Goal: Task Accomplishment & Management: Use online tool/utility

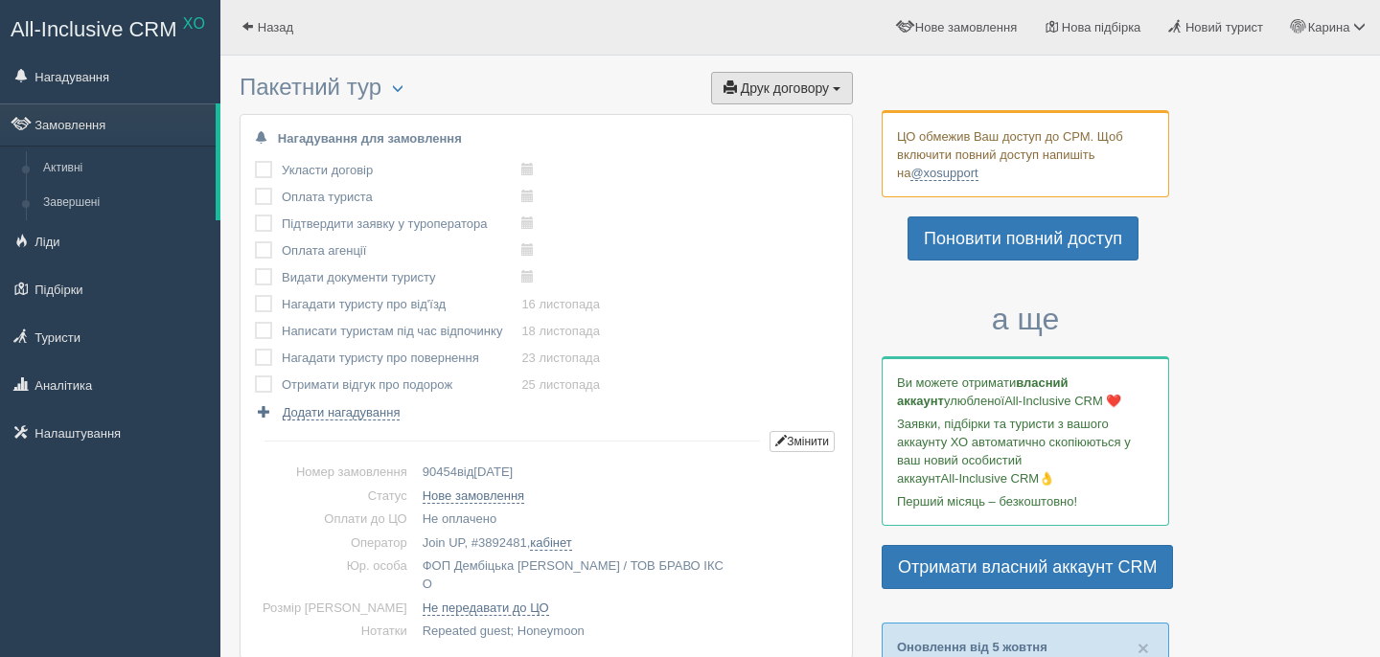
click at [825, 82] on span "Друк договору" at bounding box center [785, 87] width 88 height 15
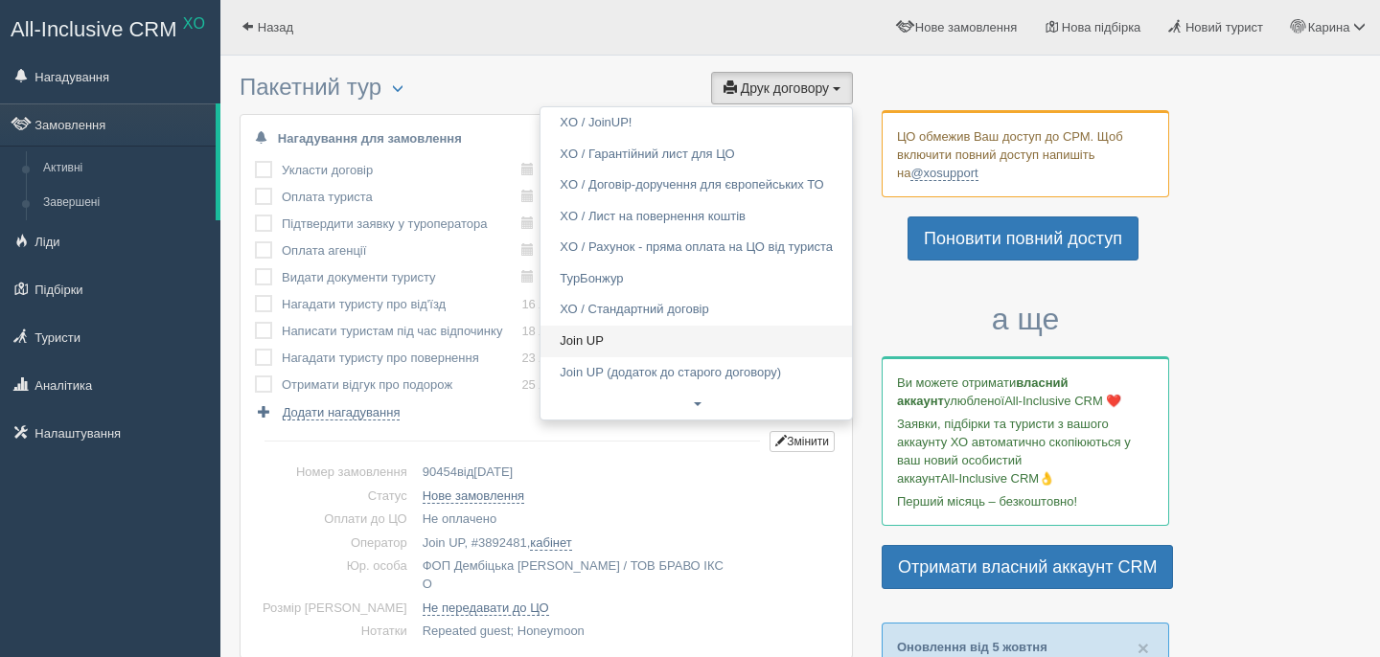
click at [662, 346] on link "Join UP" at bounding box center [695, 342] width 311 height 32
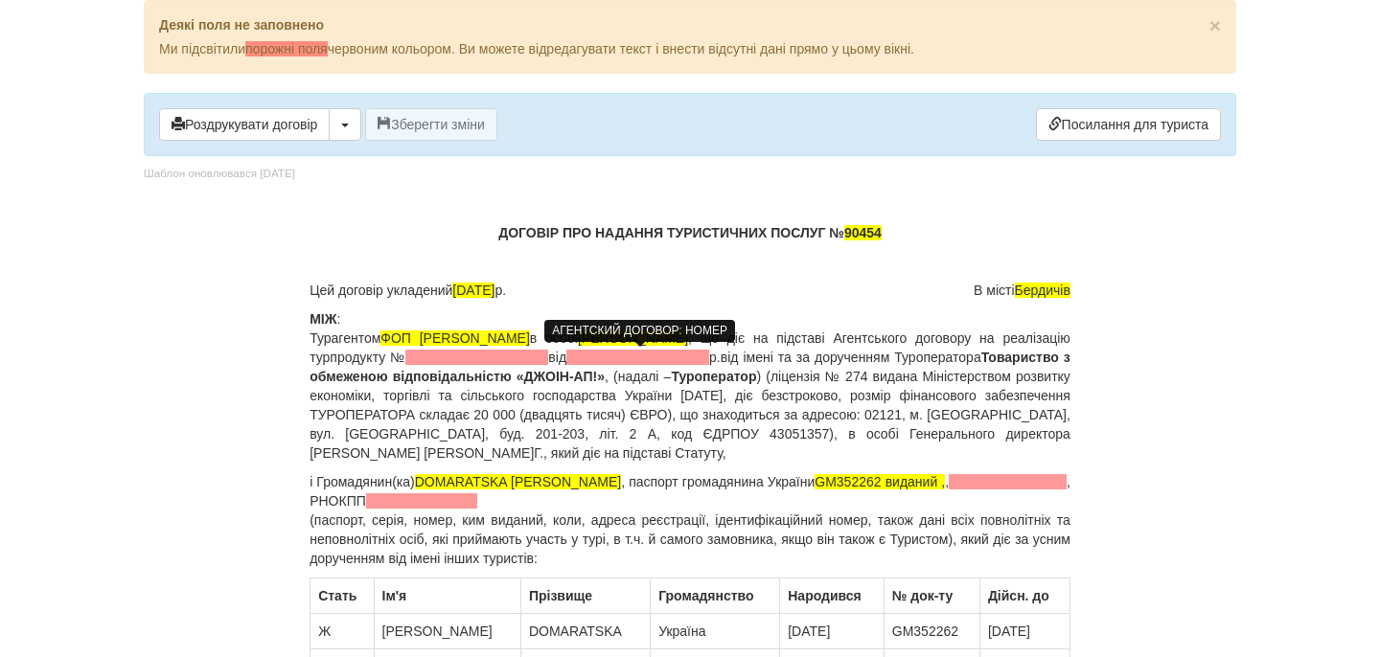
click at [548, 360] on span at bounding box center [476, 357] width 143 height 15
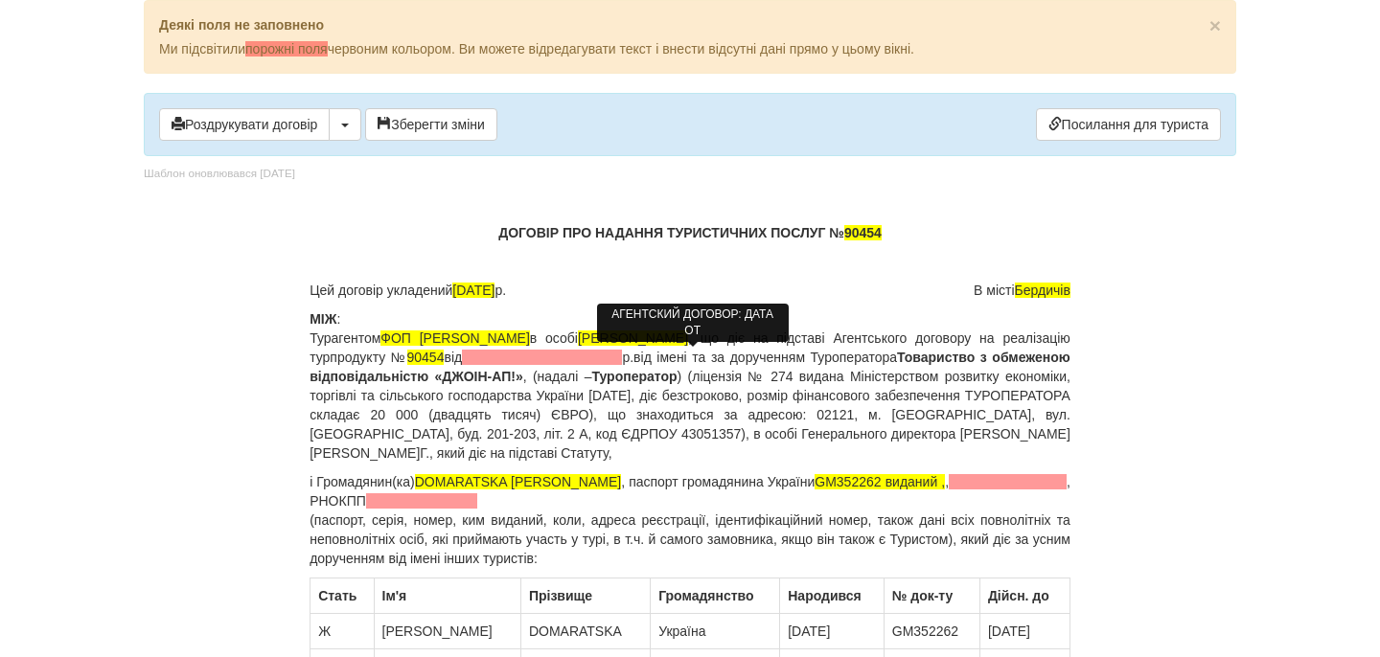
click at [622, 357] on span at bounding box center [542, 357] width 160 height 15
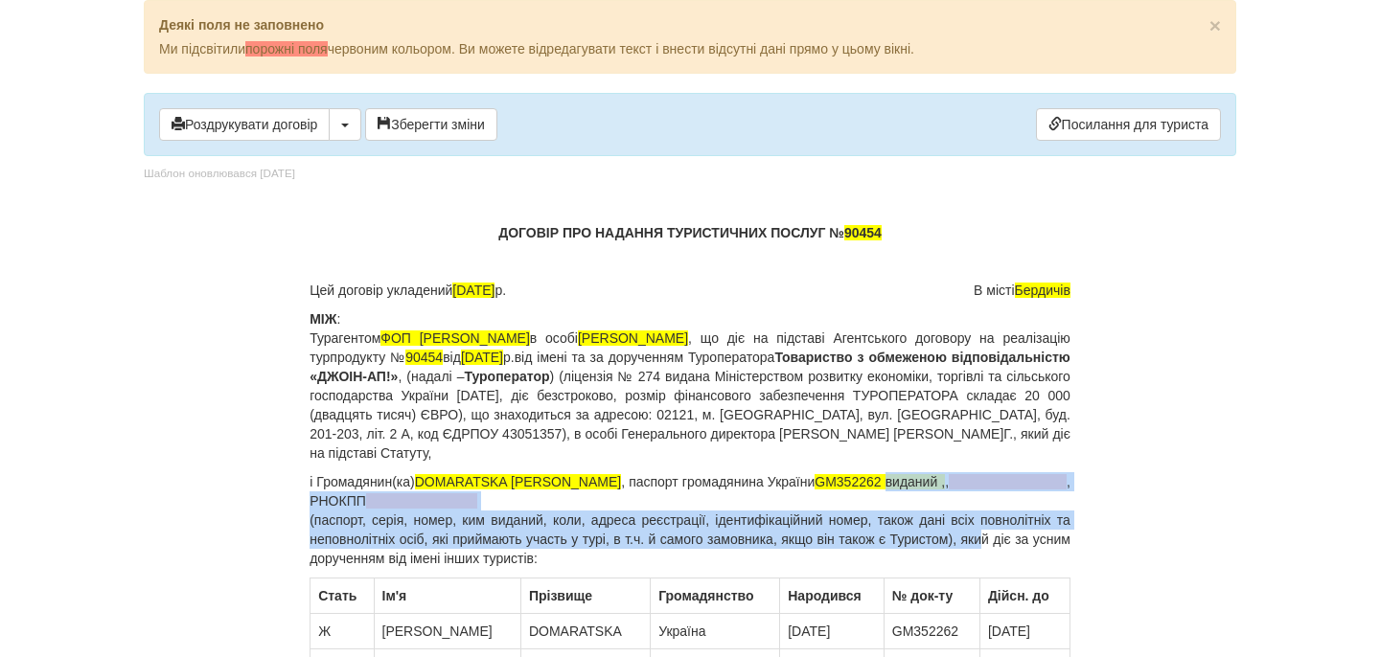
drag, startPoint x: 843, startPoint y: 486, endPoint x: 1007, endPoint y: 535, distance: 170.9
click at [1007, 535] on p "і Громадянин(ка) DOMARATSKA OLHA , паспорт громадянина України GM352262 виданий…" at bounding box center [689, 520] width 761 height 96
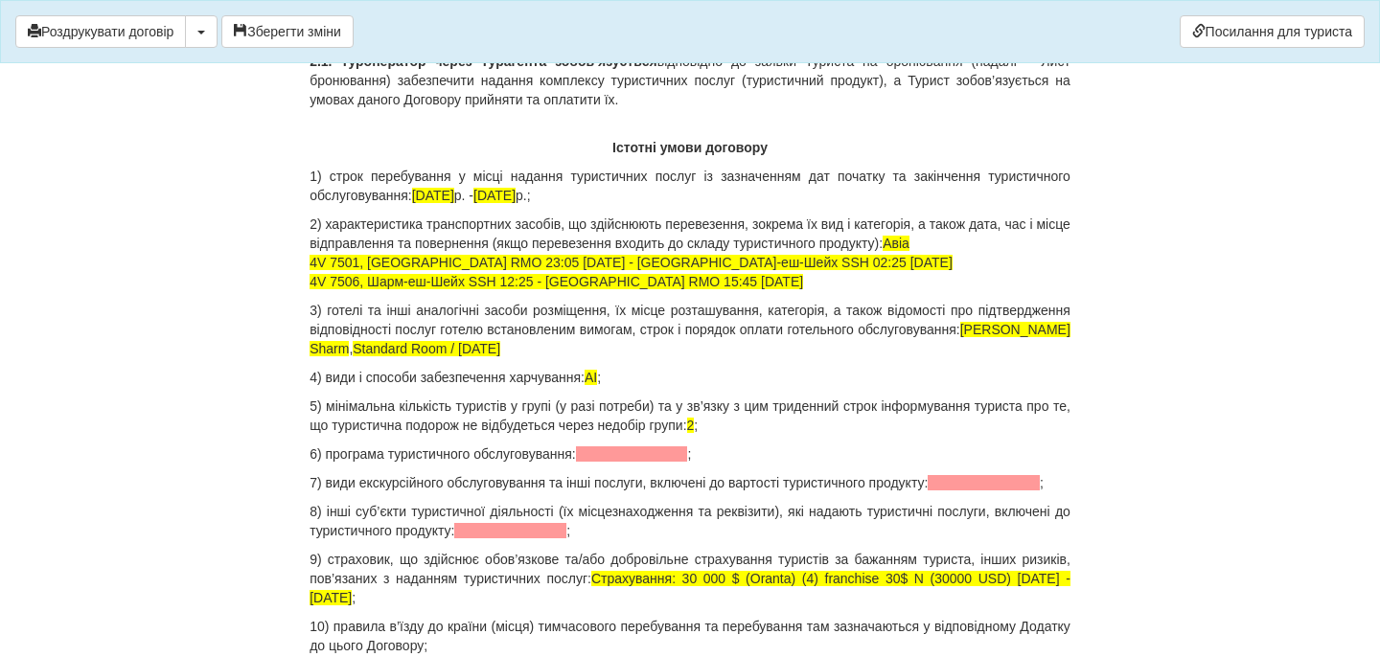
scroll to position [1812, 0]
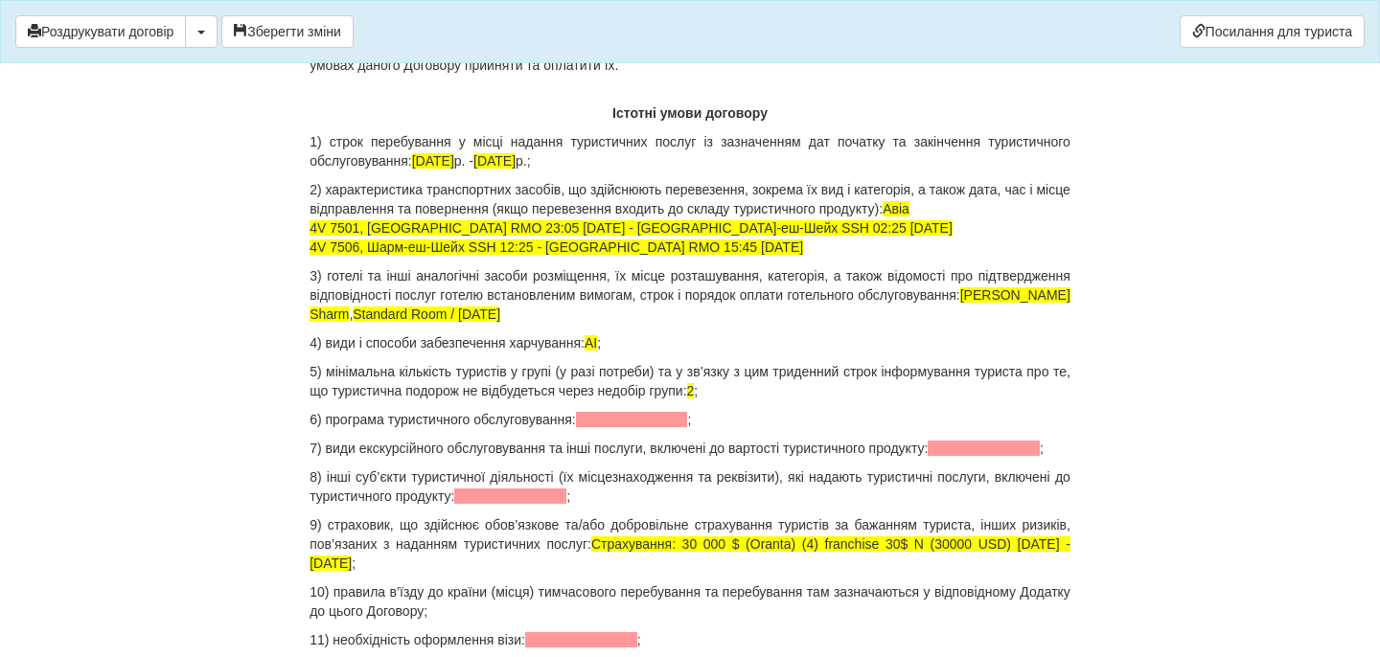
click at [688, 422] on span at bounding box center [632, 419] width 112 height 15
click at [927, 456] on span at bounding box center [983, 448] width 112 height 15
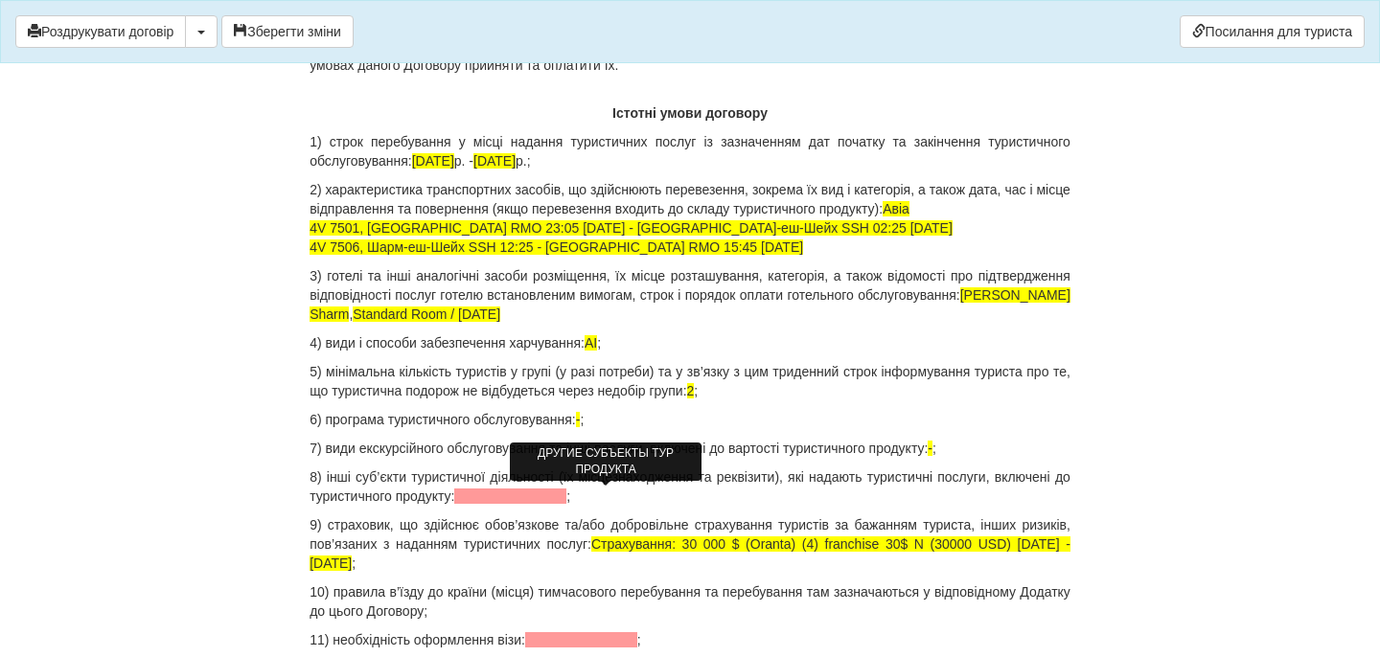
click at [566, 495] on span at bounding box center [510, 496] width 112 height 15
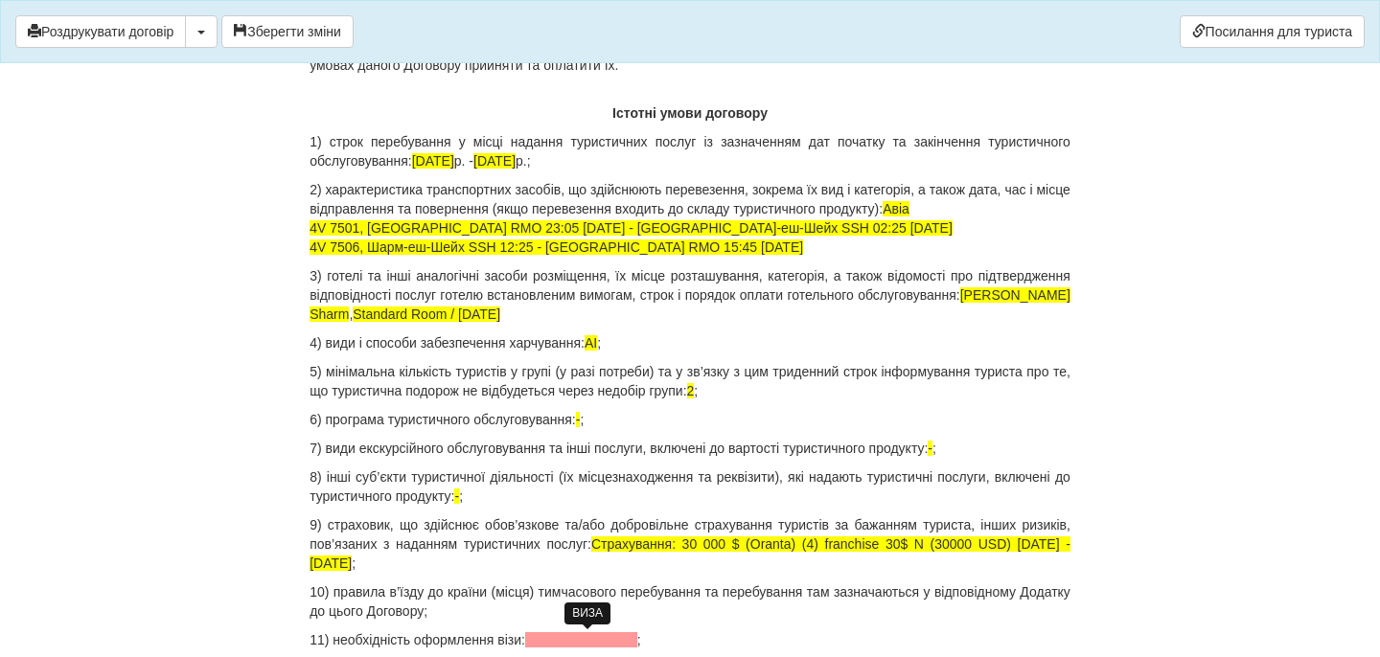
click at [600, 639] on span at bounding box center [581, 639] width 112 height 15
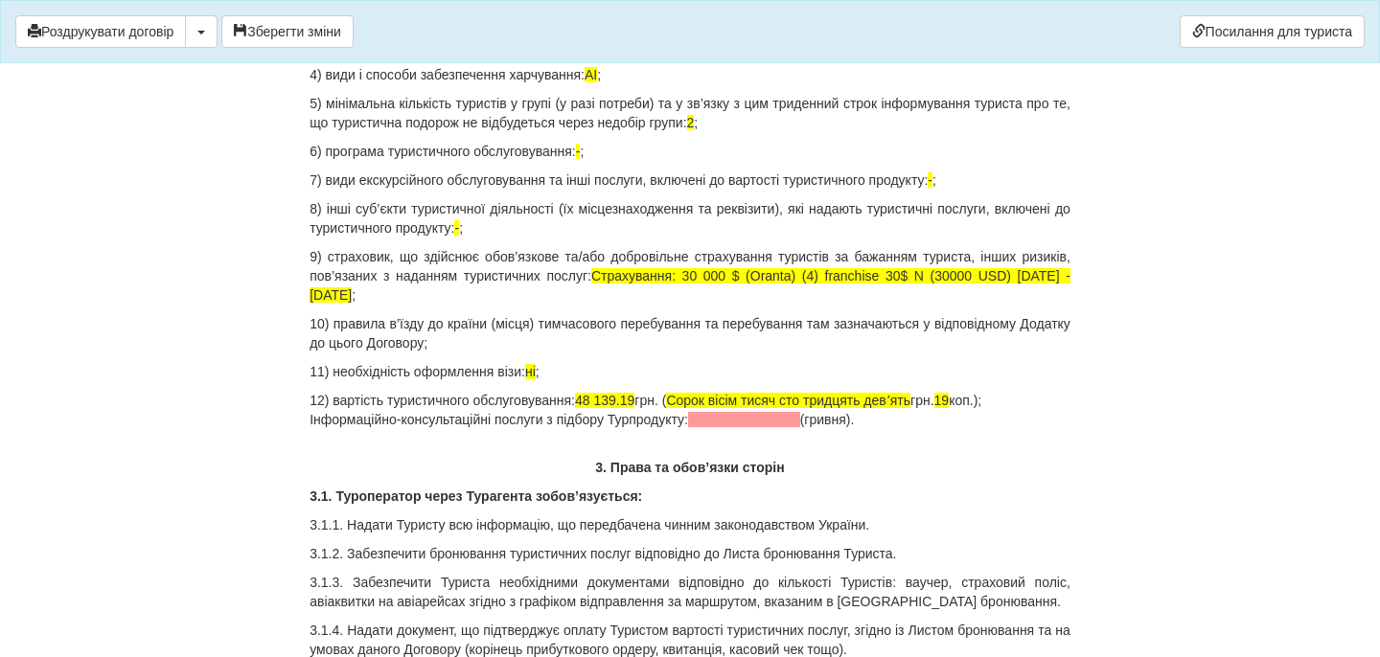
scroll to position [2087, 0]
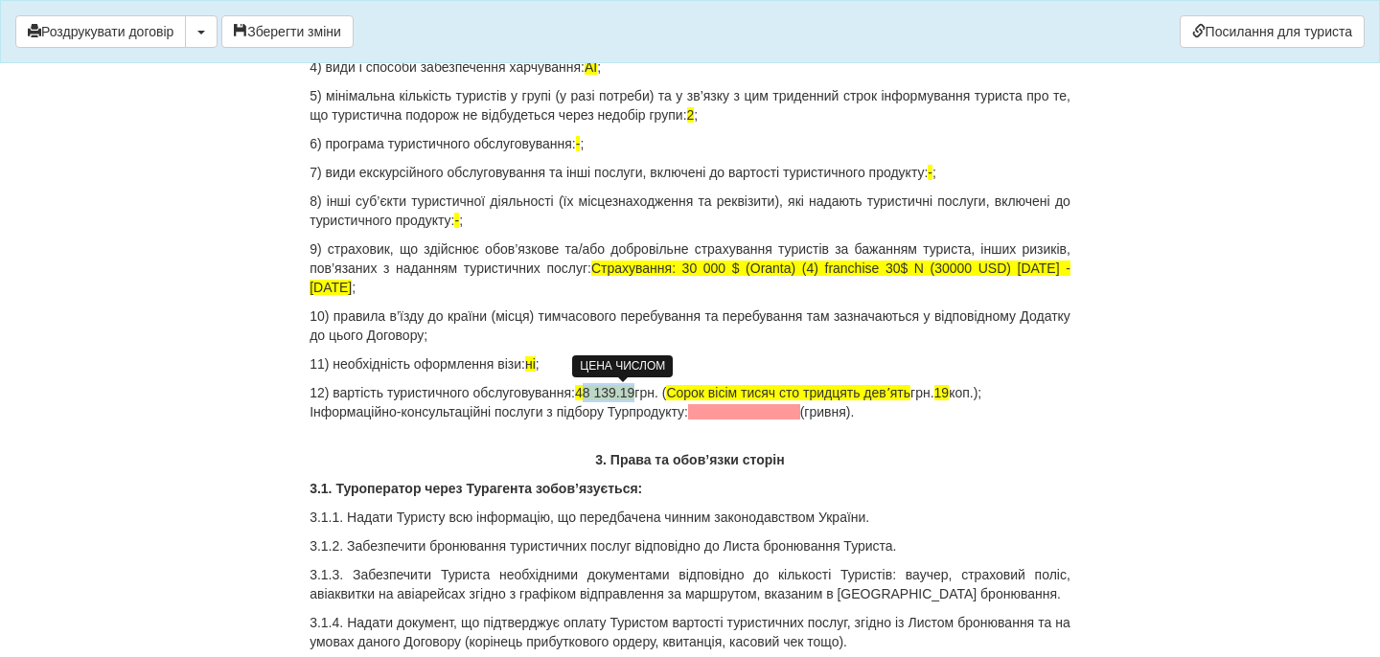
drag, startPoint x: 603, startPoint y: 393, endPoint x: 651, endPoint y: 391, distance: 48.9
click at [634, 391] on span "48 139.19" at bounding box center [604, 392] width 59 height 15
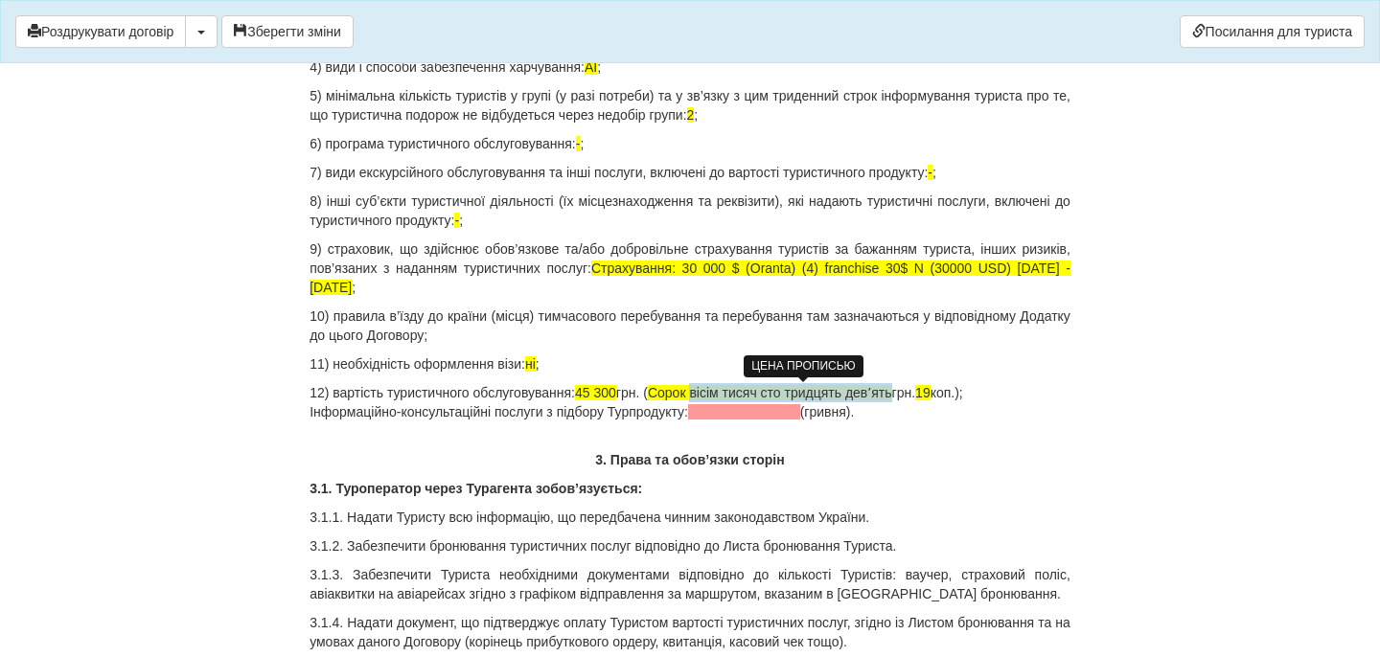
drag, startPoint x: 721, startPoint y: 391, endPoint x: 928, endPoint y: 402, distance: 207.2
click at [892, 396] on span "Сорок вісім тисяч сто тридцять девʼять" at bounding box center [770, 392] width 244 height 15
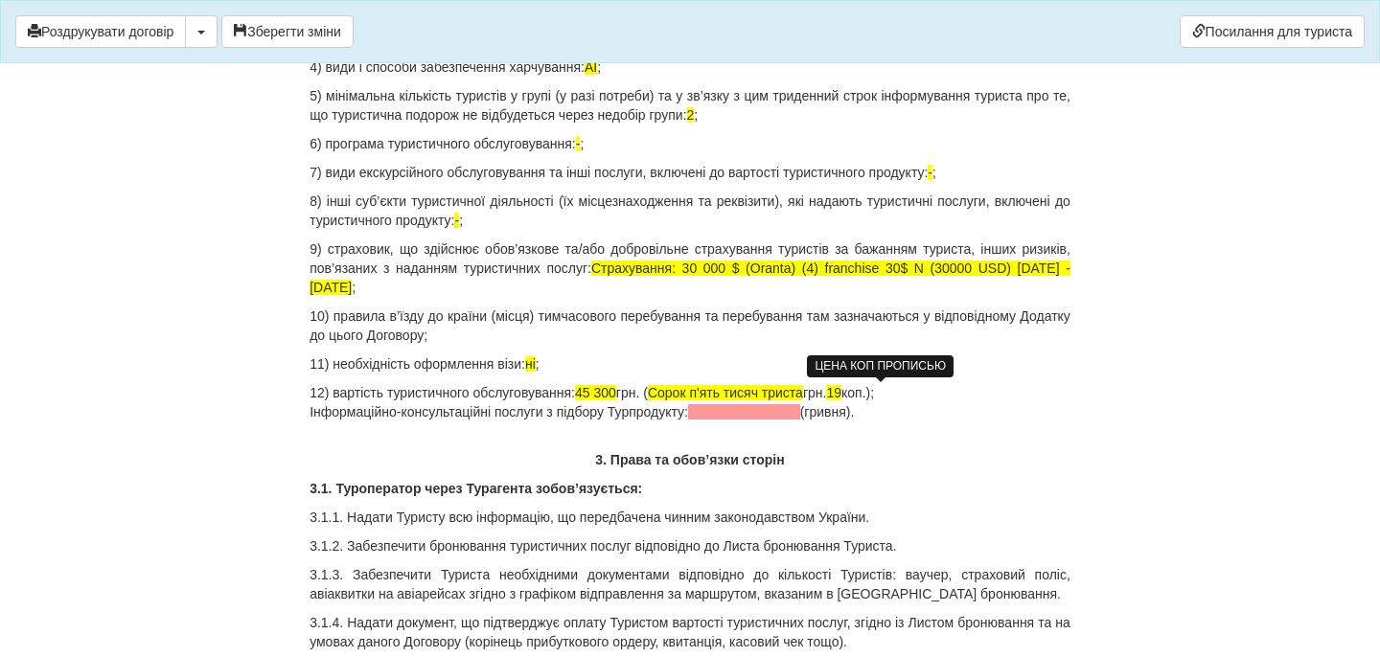
click at [841, 387] on span "19" at bounding box center [833, 392] width 15 height 15
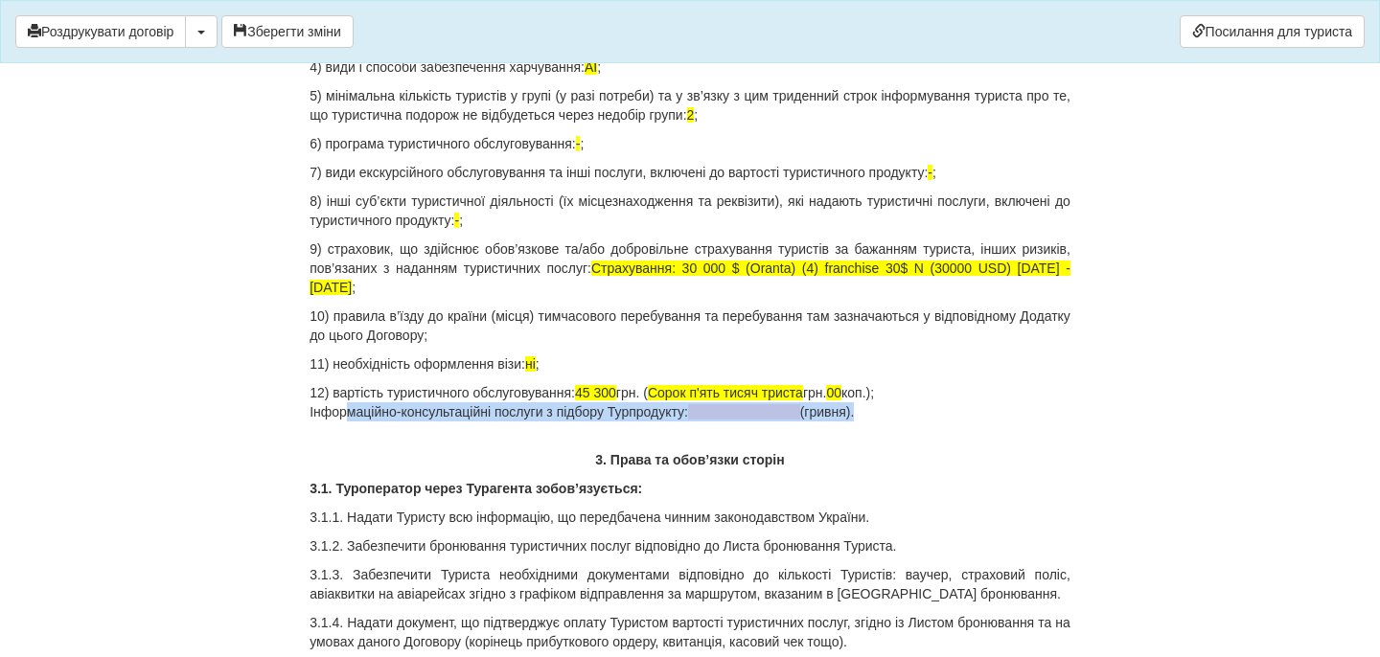
drag, startPoint x: 906, startPoint y: 423, endPoint x: 304, endPoint y: 412, distance: 602.7
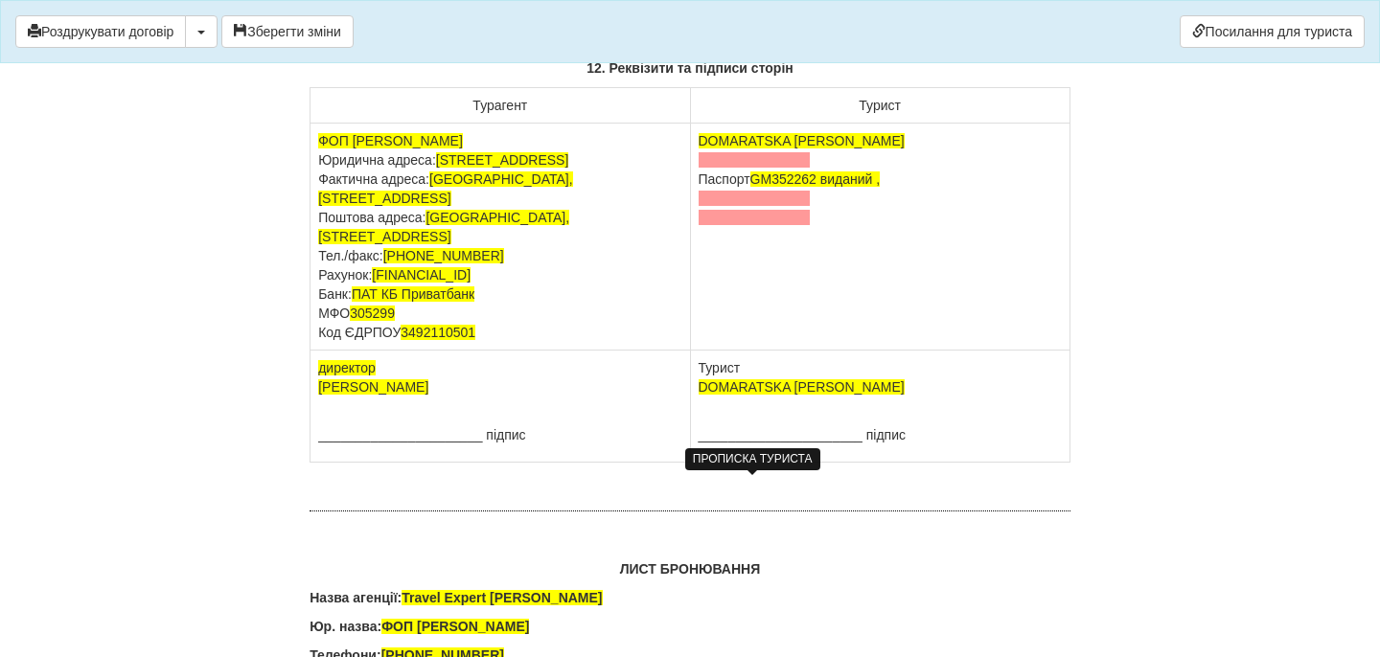
scroll to position [11960, 0]
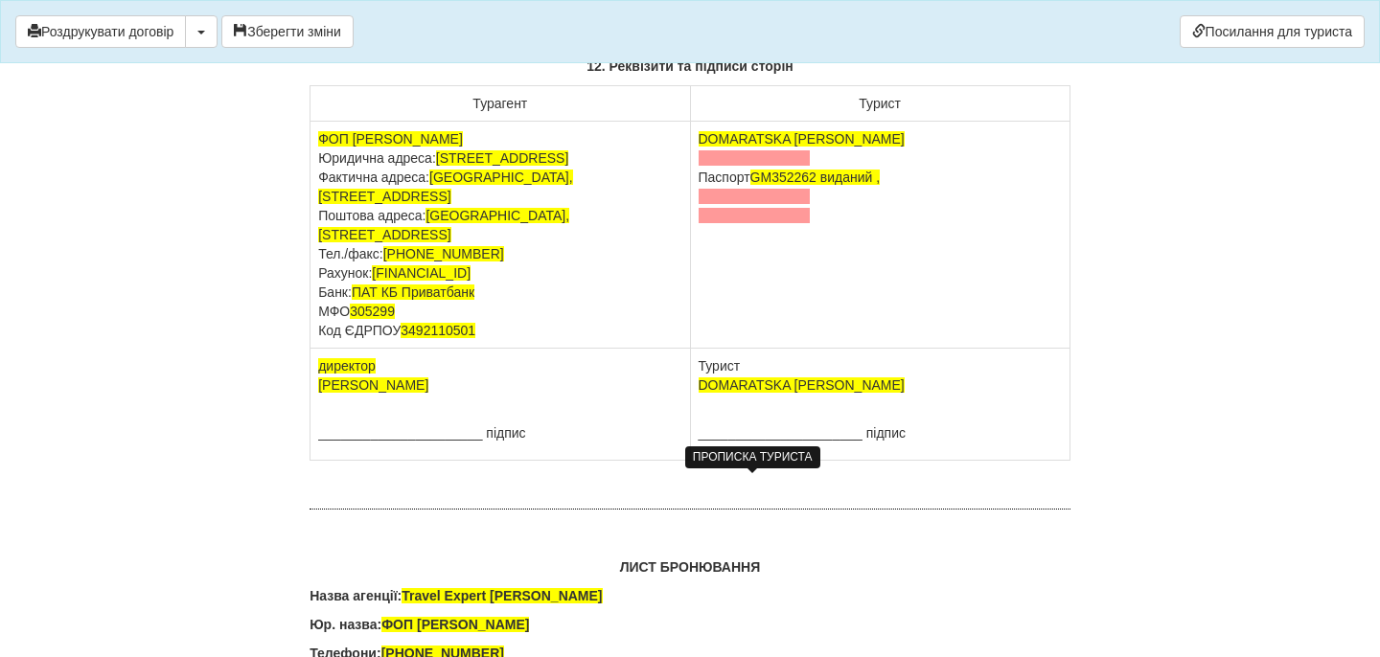
click at [781, 166] on span at bounding box center [754, 157] width 112 height 15
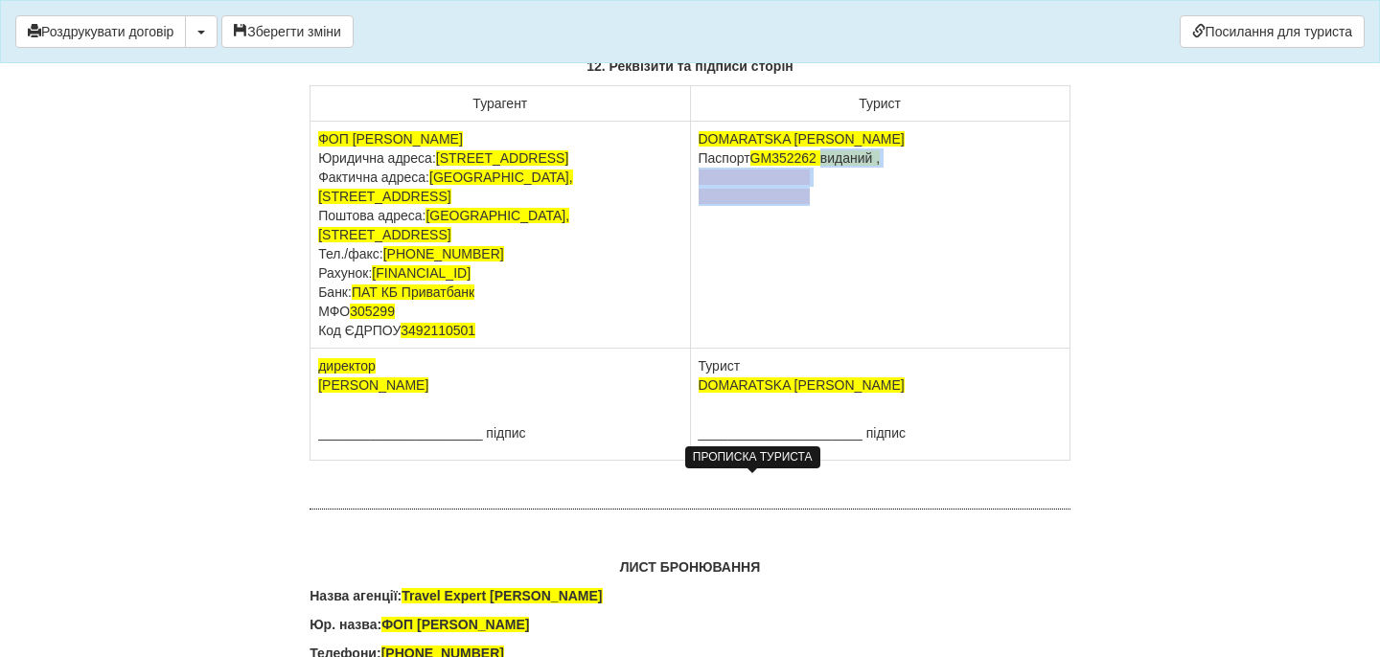
drag, startPoint x: 829, startPoint y: 484, endPoint x: 851, endPoint y: 523, distance: 45.0
click at [851, 349] on td "DOMARATSKA OLHA Паспорт GM352262 виданий ," at bounding box center [879, 235] width 379 height 227
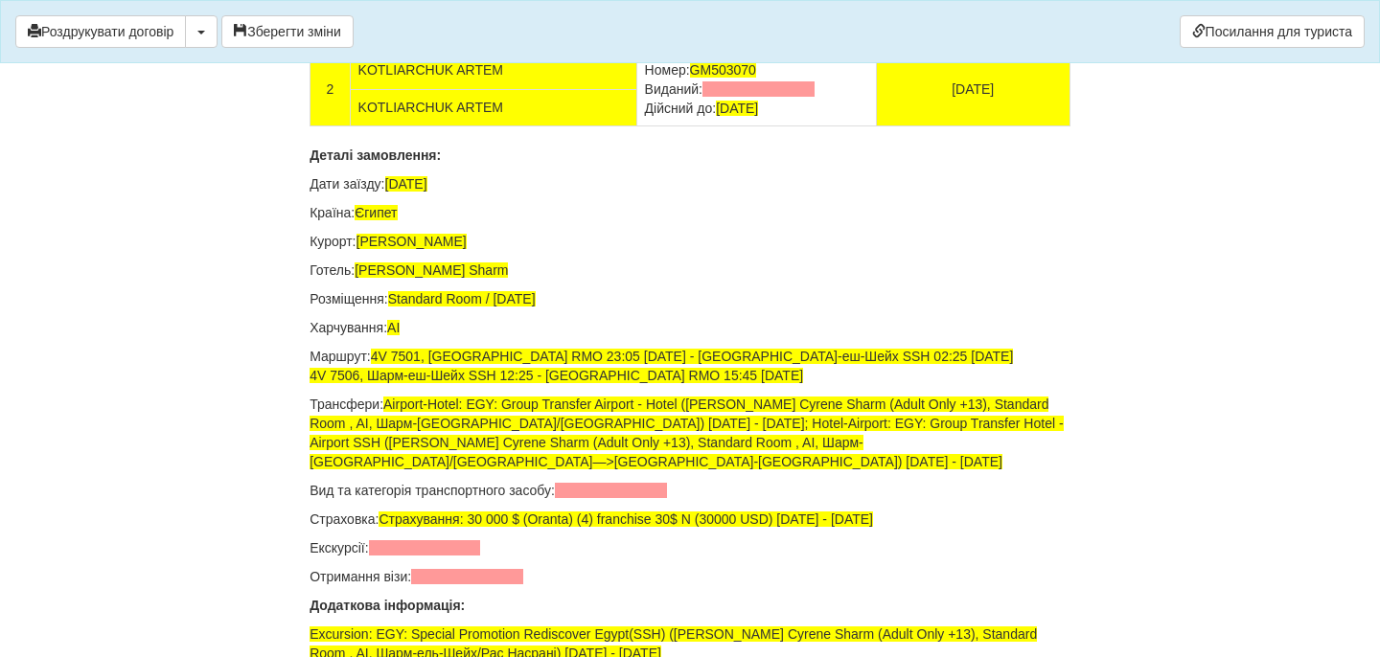
scroll to position [12742, 0]
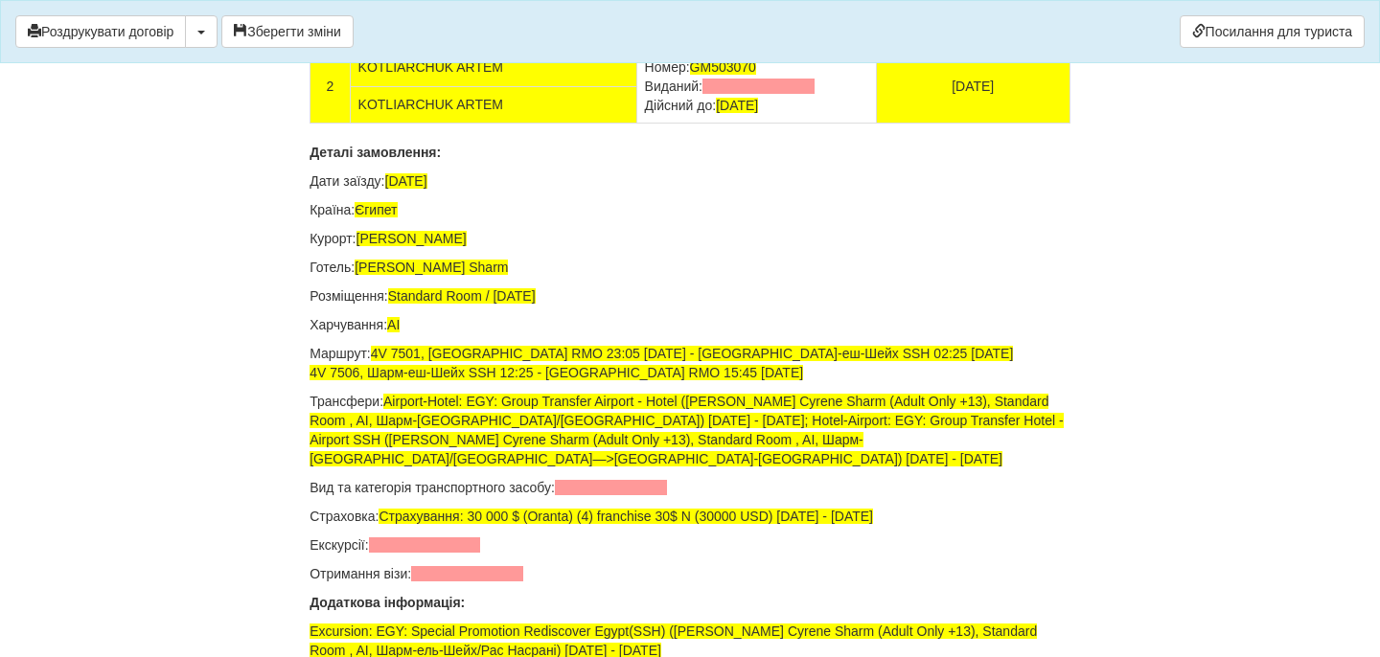
drag, startPoint x: 772, startPoint y: 333, endPoint x: 598, endPoint y: 336, distance: 174.4
click at [636, 49] on td "Номер: GM352262 Виданий: Дійсний до: 20.08.2035" at bounding box center [756, 11] width 240 height 75
drag, startPoint x: 775, startPoint y: 414, endPoint x: 590, endPoint y: 413, distance: 184.9
click at [636, 124] on td "Номер: GM503070 Виданий: Дійсний до: 09.09.2035" at bounding box center [756, 86] width 240 height 75
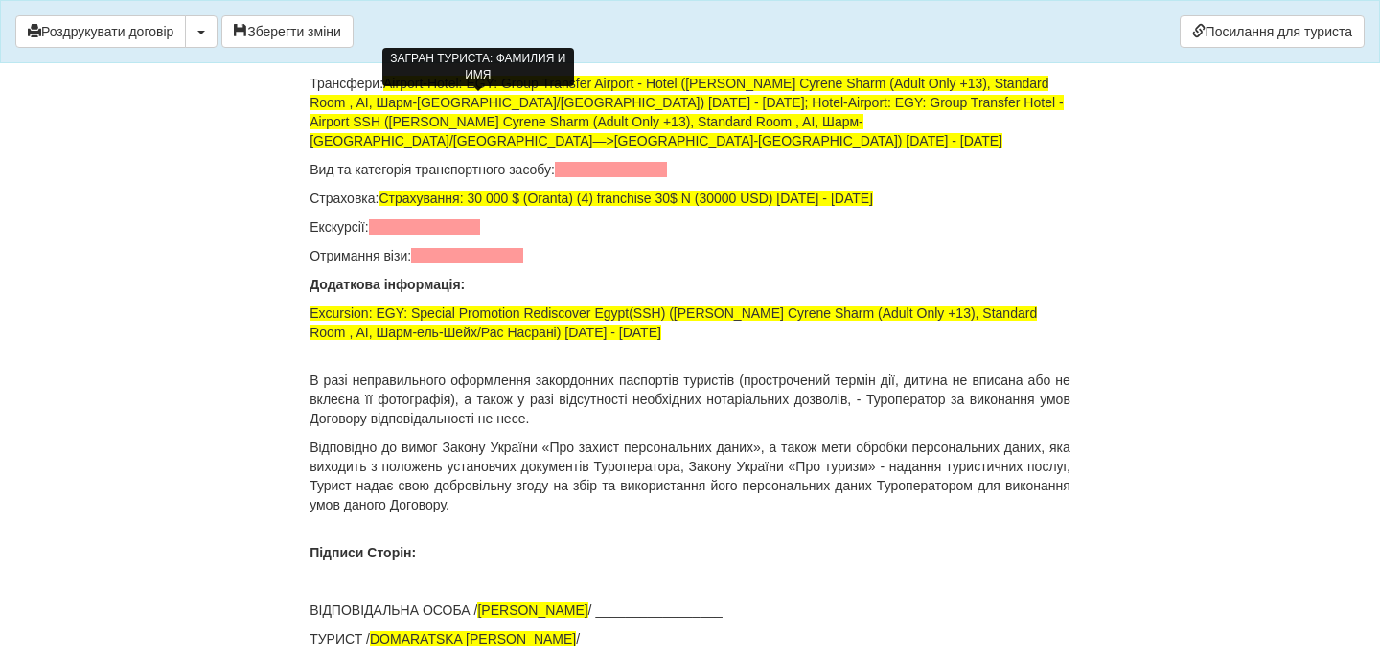
scroll to position [13133, 0]
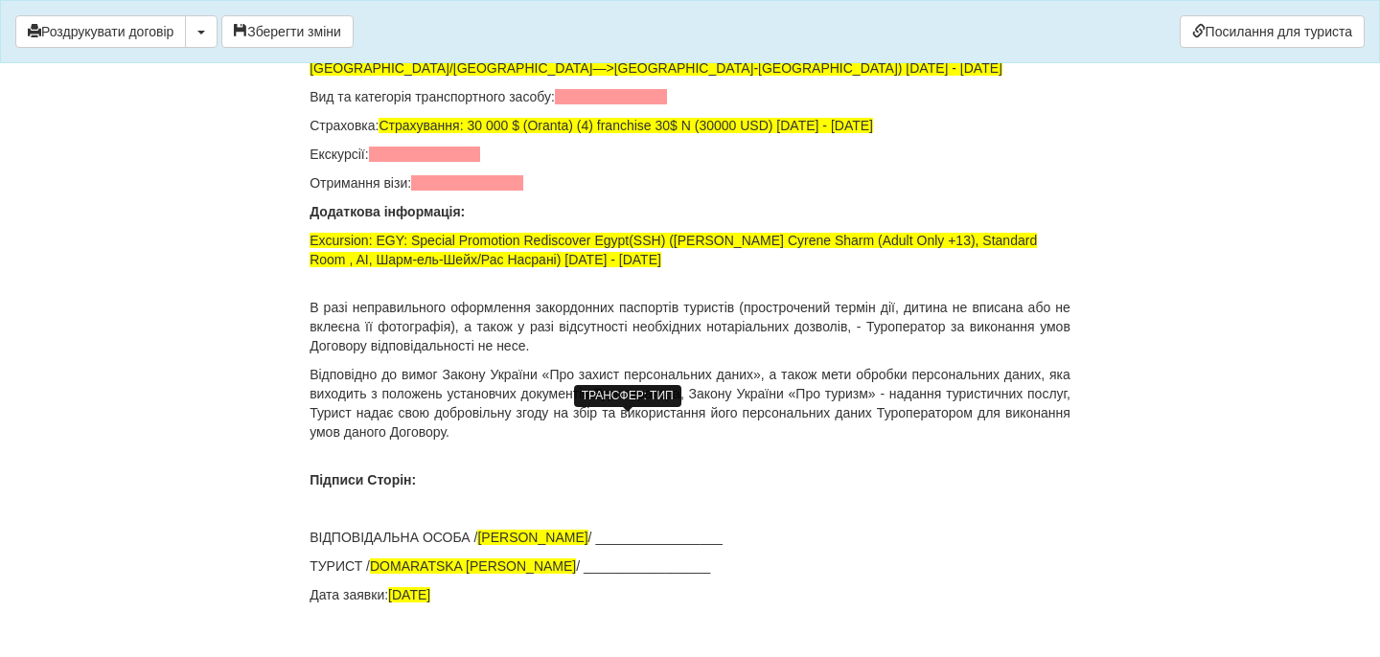
click at [650, 104] on span at bounding box center [611, 96] width 112 height 15
click at [444, 162] on span at bounding box center [425, 154] width 112 height 15
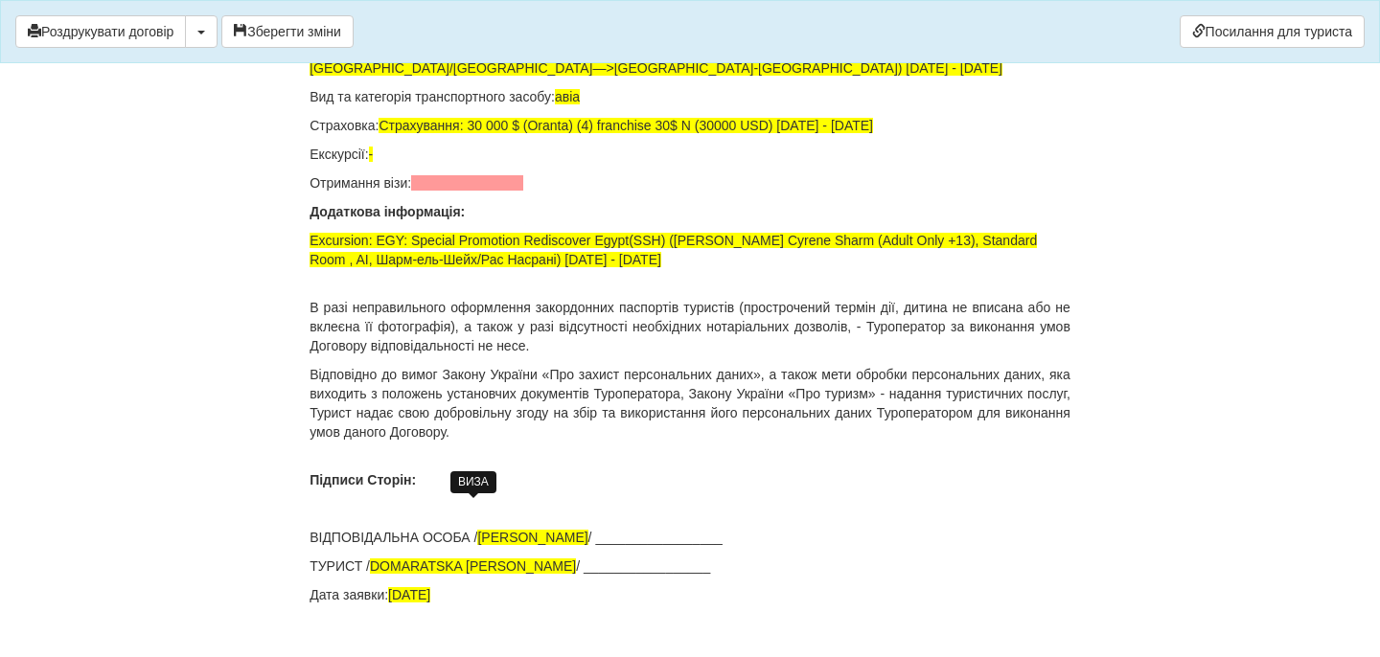
click at [445, 191] on span at bounding box center [467, 182] width 112 height 15
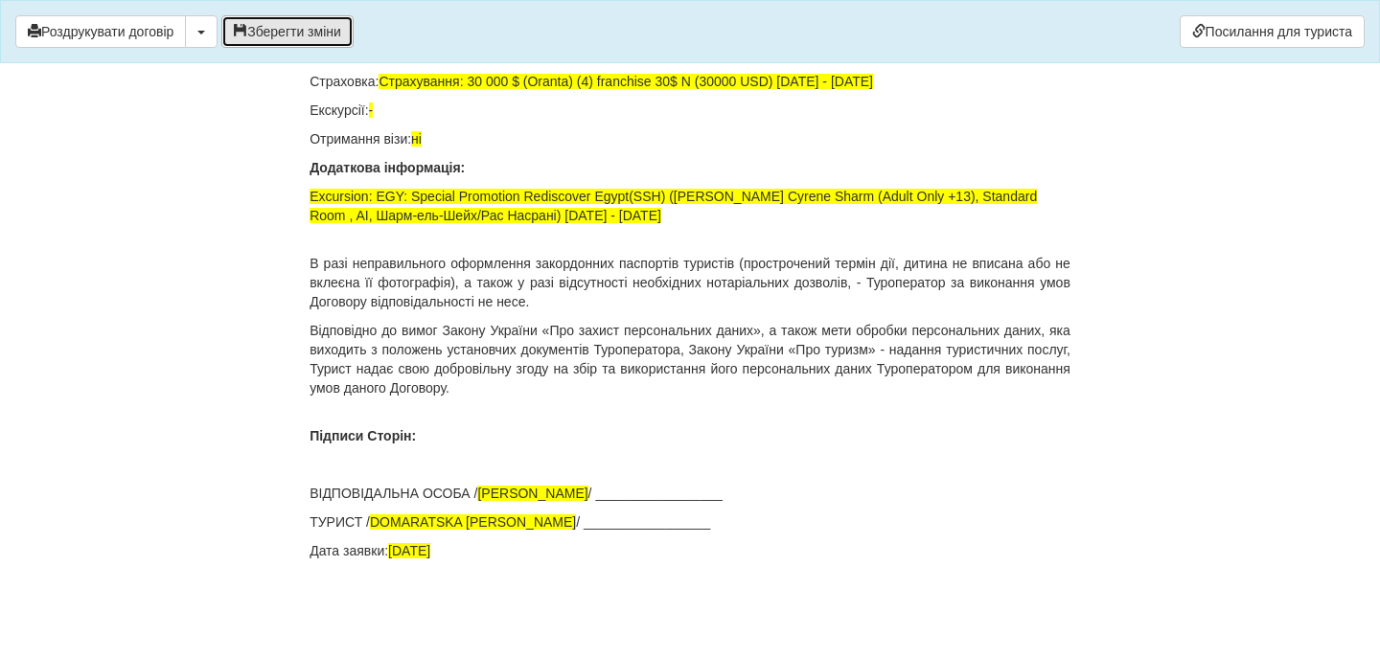
click at [327, 27] on button "Зберегти зміни" at bounding box center [287, 31] width 132 height 33
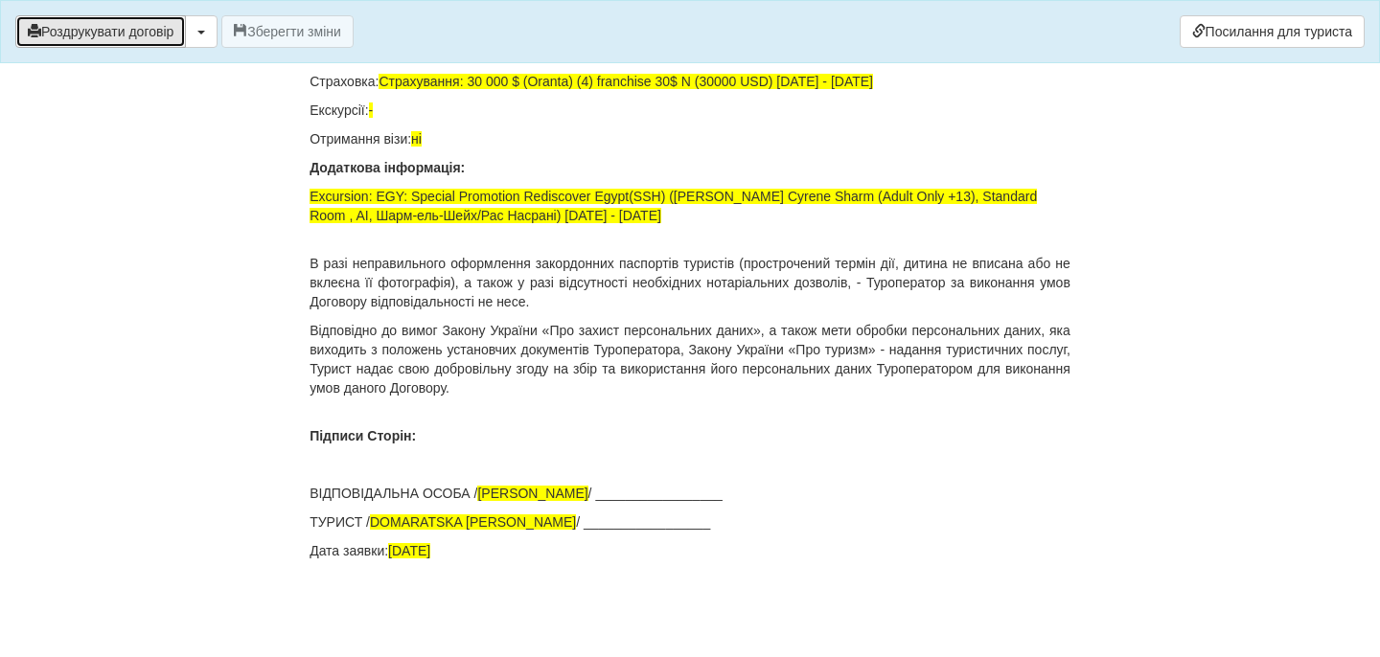
click at [175, 34] on button "Роздрукувати договір" at bounding box center [100, 31] width 171 height 33
